Goal: Navigation & Orientation: Find specific page/section

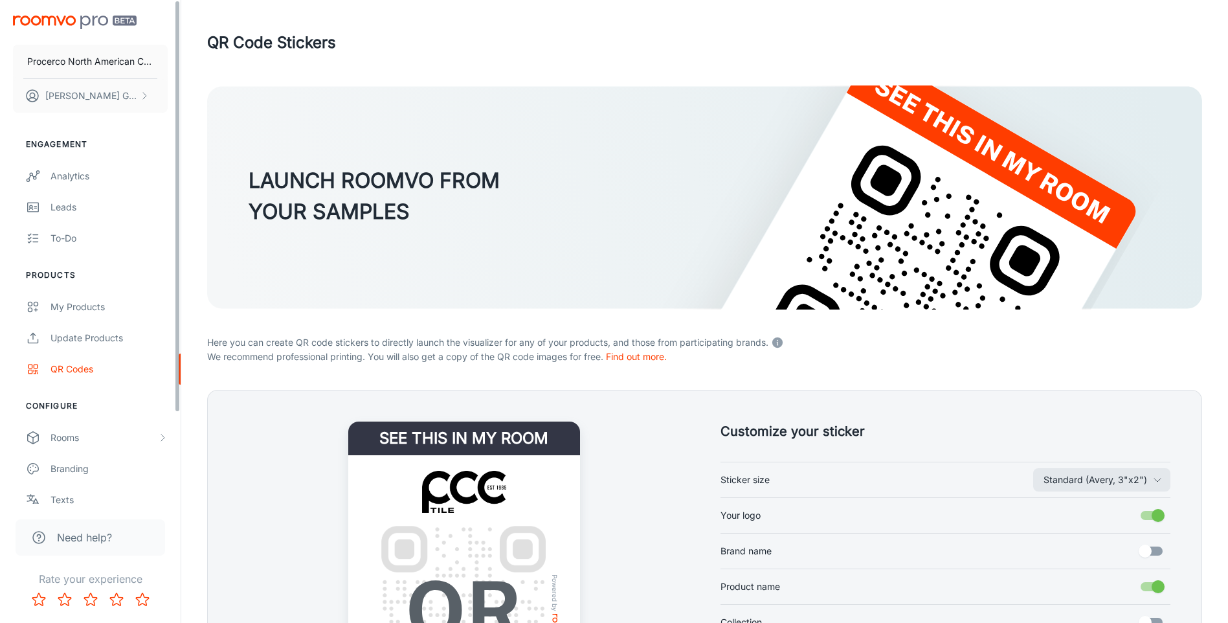
scroll to position [230, 0]
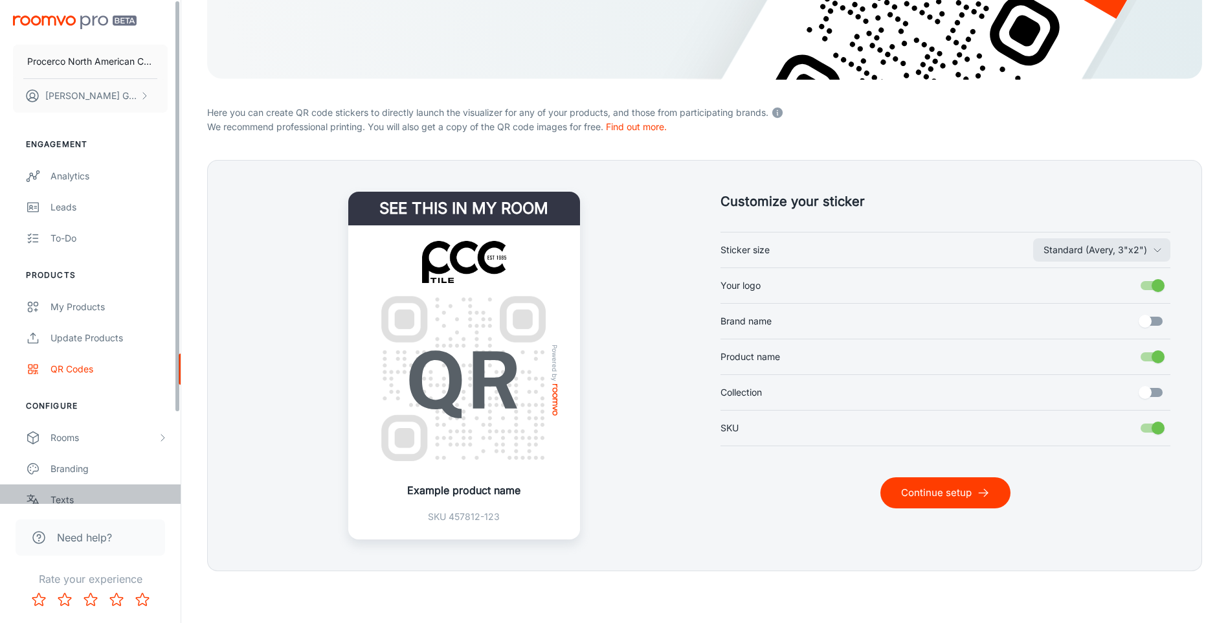
click at [72, 502] on div "Texts" at bounding box center [108, 500] width 117 height 14
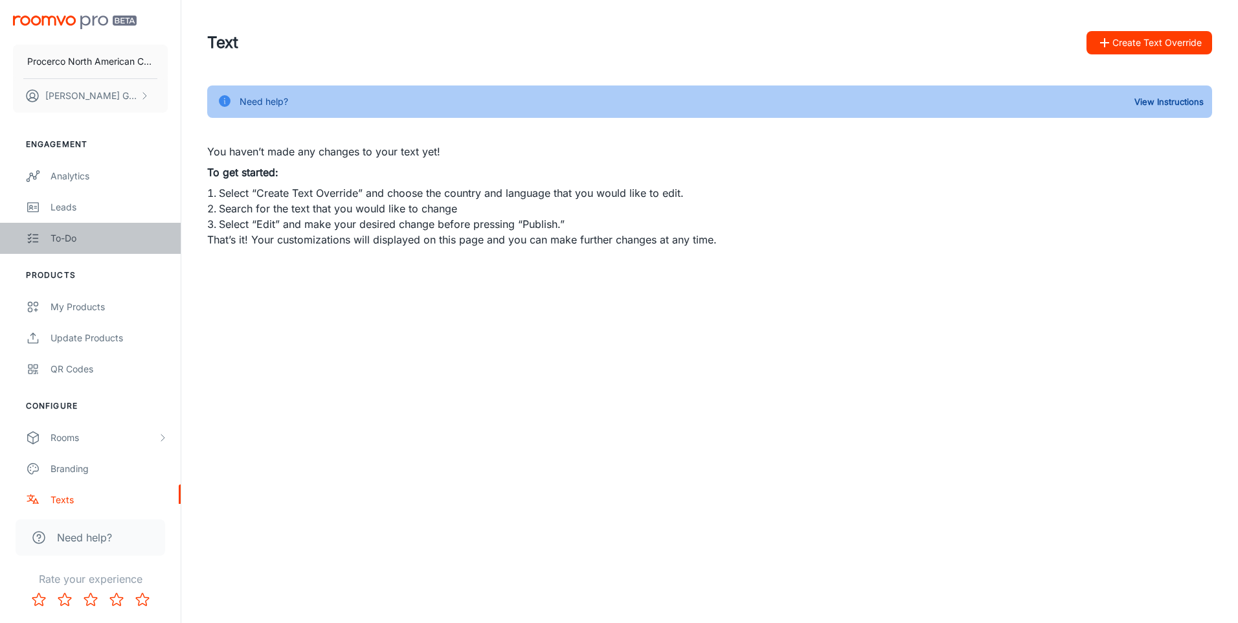
click at [69, 248] on link "To-do" at bounding box center [90, 238] width 181 height 31
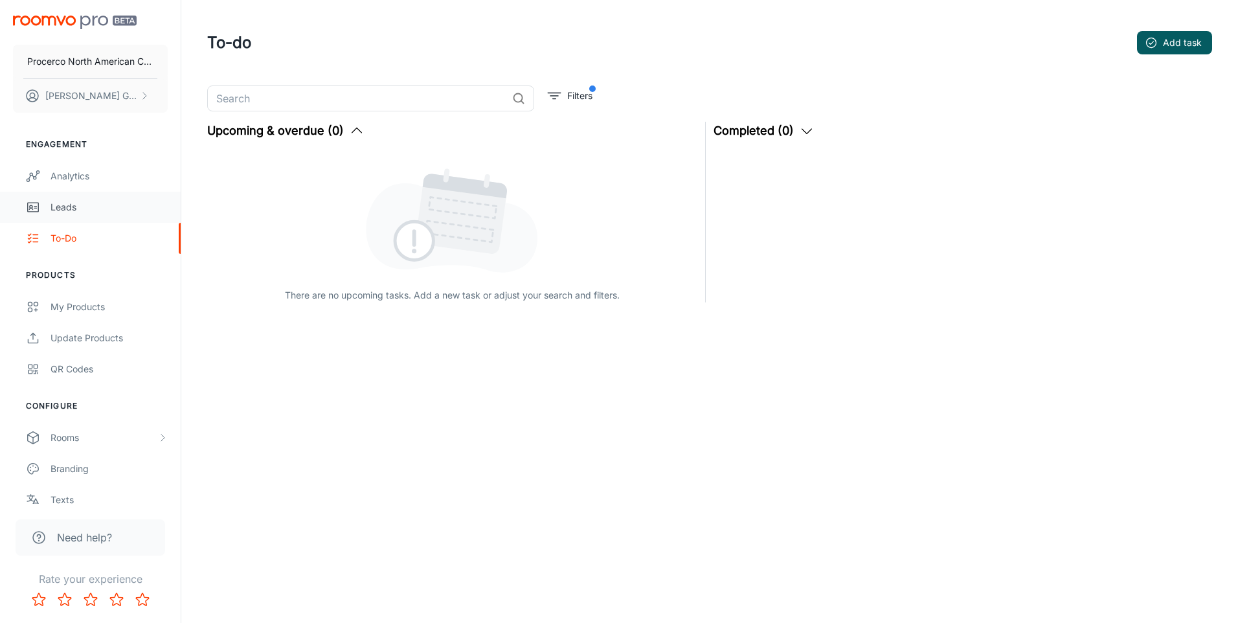
click at [74, 215] on link "Leads" at bounding box center [90, 207] width 181 height 31
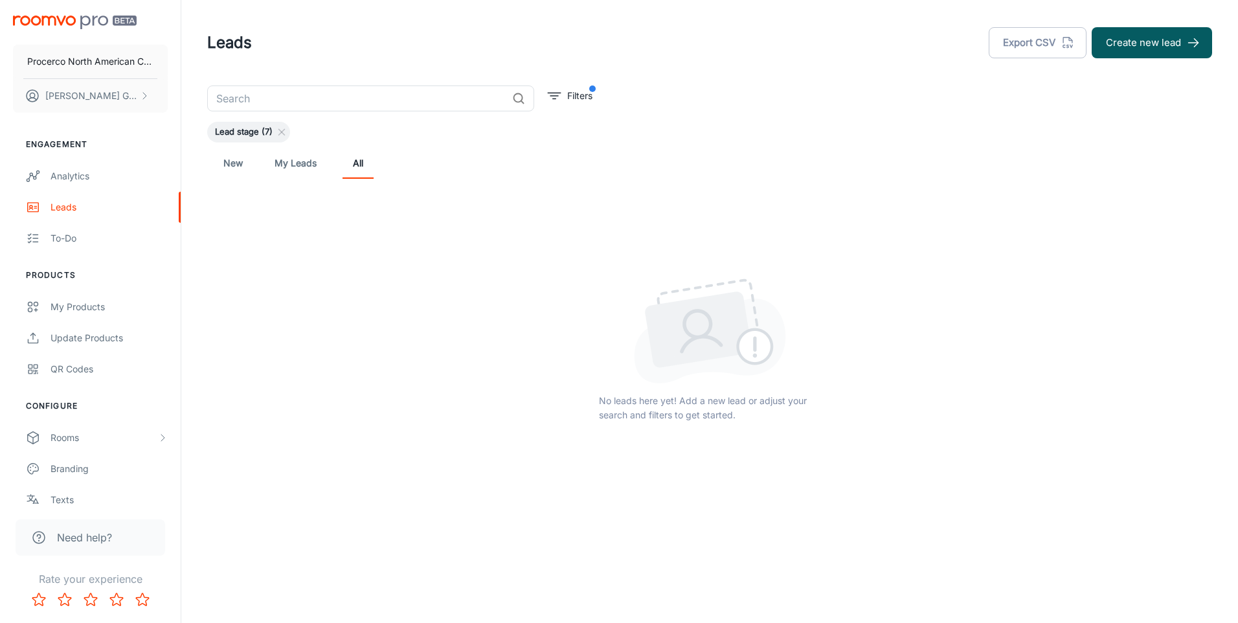
click at [328, 160] on div "New My Leads All" at bounding box center [710, 163] width 984 height 31
click at [277, 162] on link "My Leads" at bounding box center [295, 163] width 42 height 31
click at [249, 164] on div "New My Leads All" at bounding box center [710, 163] width 984 height 31
click at [247, 165] on link "New" at bounding box center [233, 163] width 31 height 31
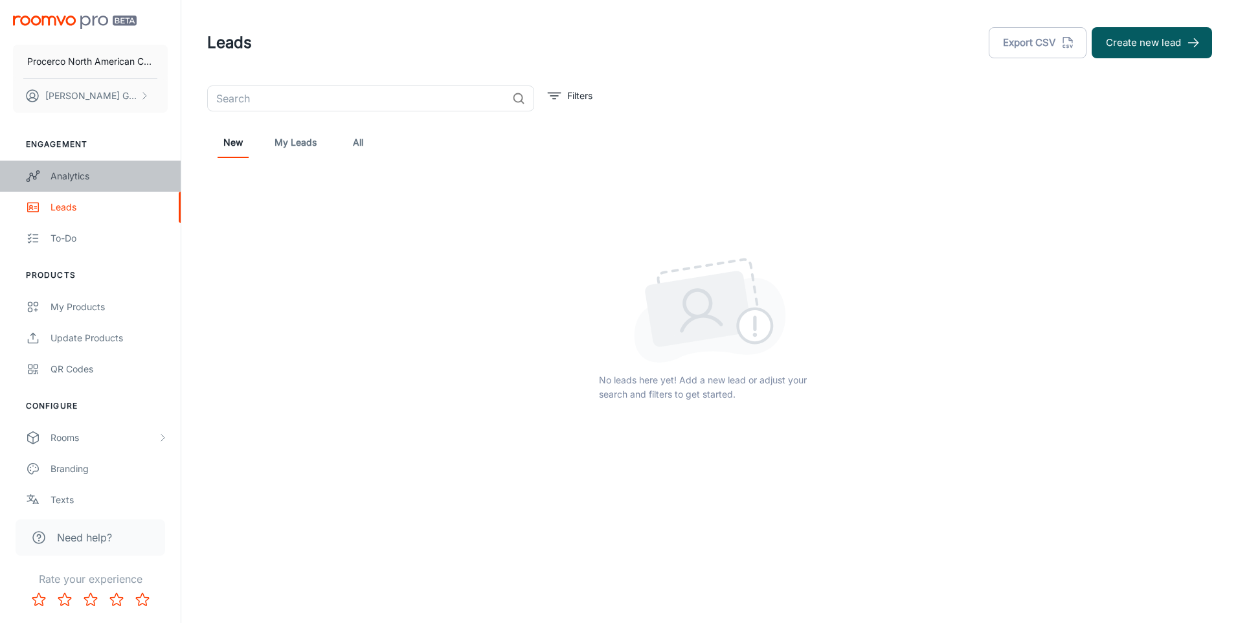
click at [88, 172] on div "Analytics" at bounding box center [108, 176] width 117 height 14
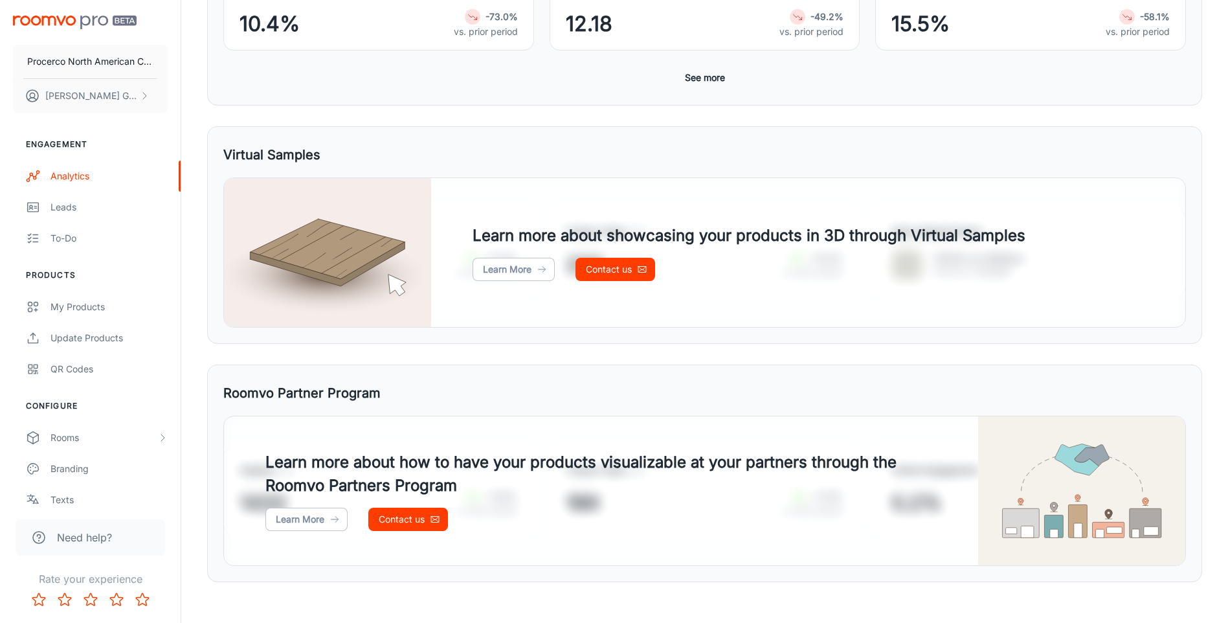
scroll to position [472, 0]
